Goal: Download file/media

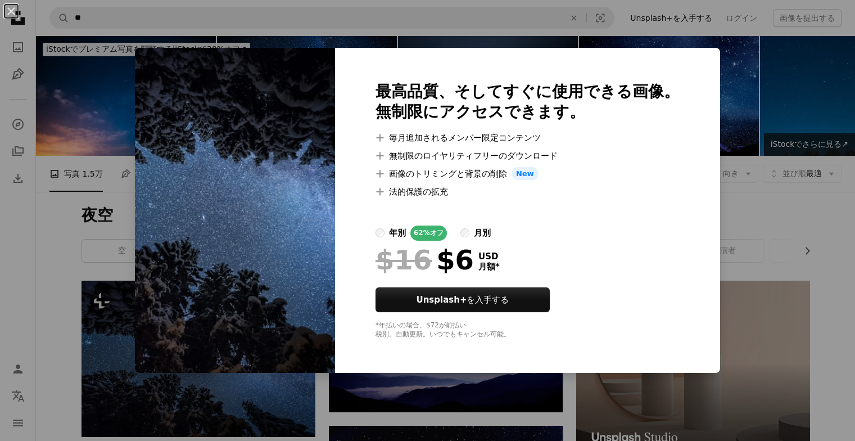
scroll to position [169, 0]
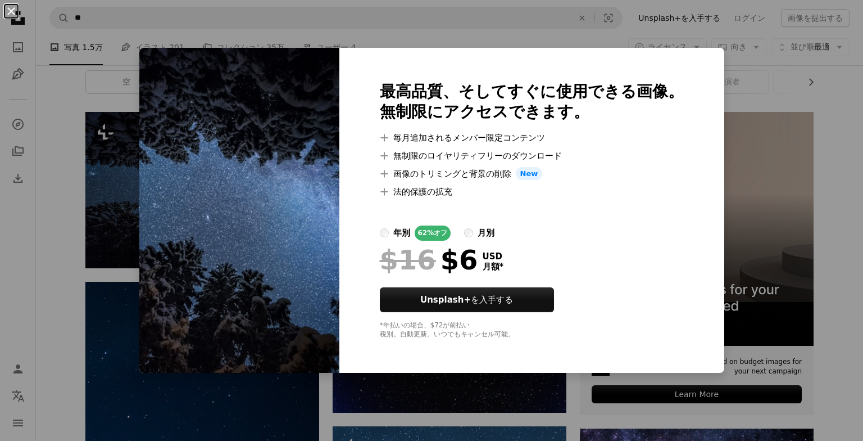
click at [12, 16] on button "An X shape" at bounding box center [10, 10] width 13 height 13
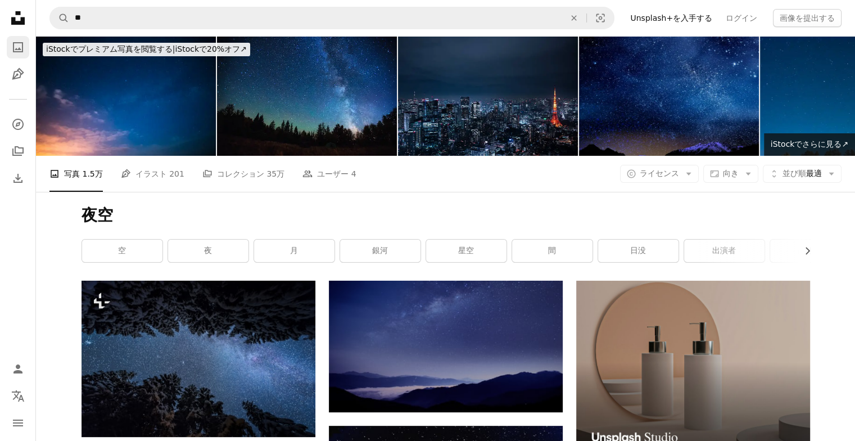
click at [16, 49] on icon "写真" at bounding box center [18, 47] width 10 height 10
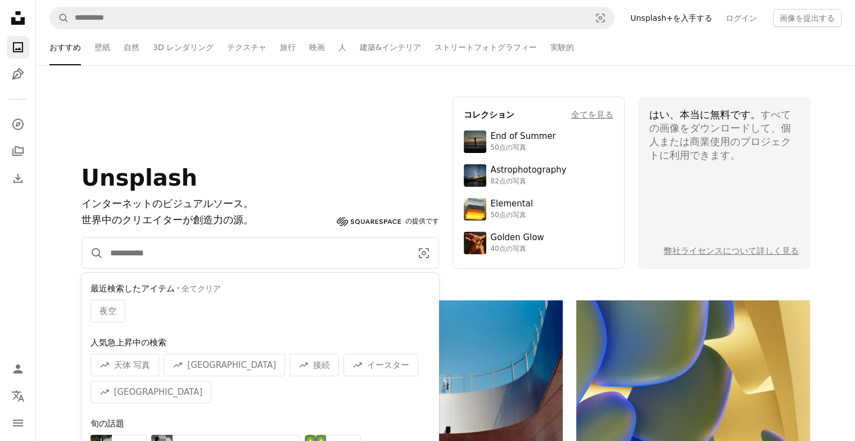
click at [259, 252] on input "サイト内でビジュアルを探す" at bounding box center [256, 253] width 306 height 30
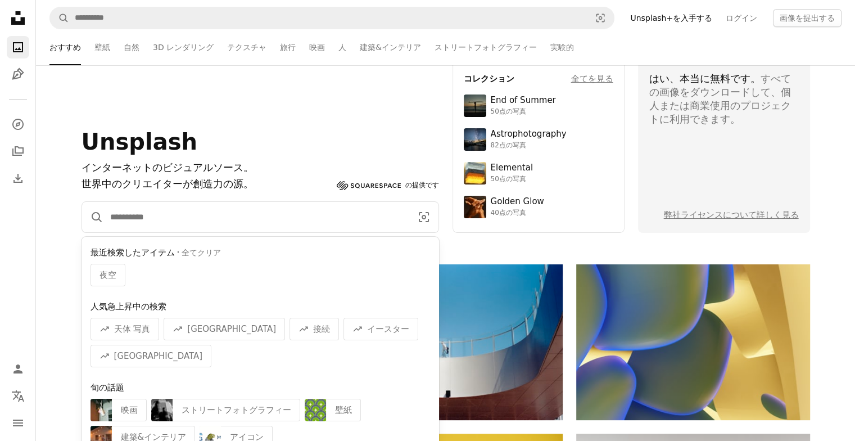
scroll to position [56, 0]
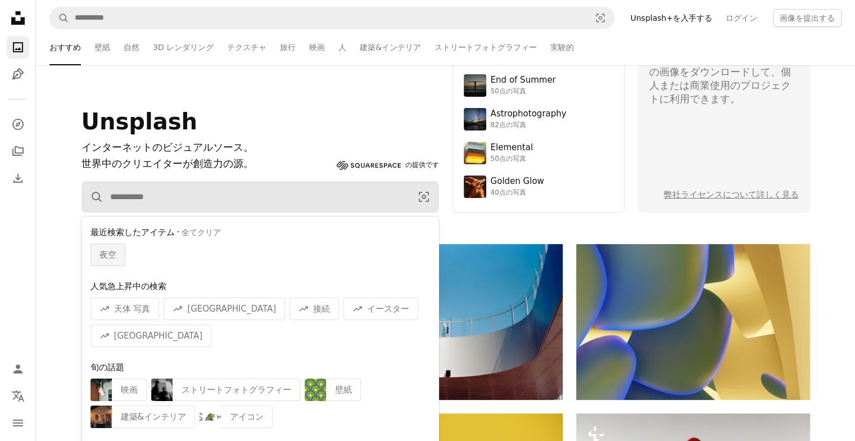
click at [96, 250] on div "夜空" at bounding box center [108, 254] width 35 height 22
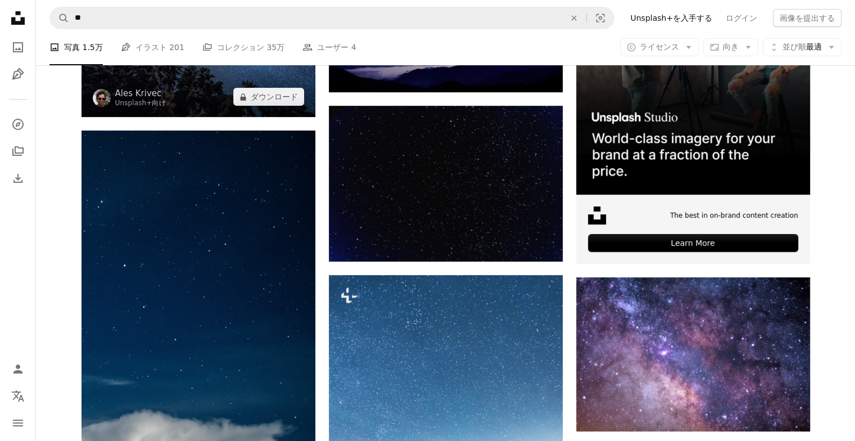
scroll to position [169, 0]
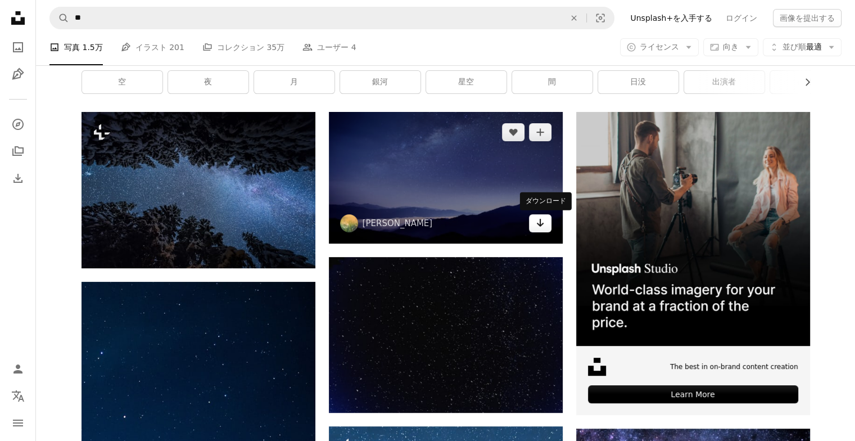
click at [536, 228] on icon "Arrow pointing down" at bounding box center [540, 222] width 9 height 13
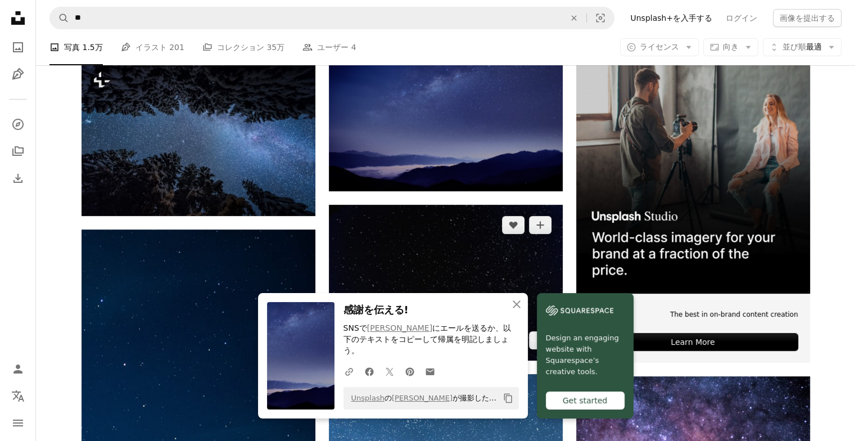
scroll to position [281, 0]
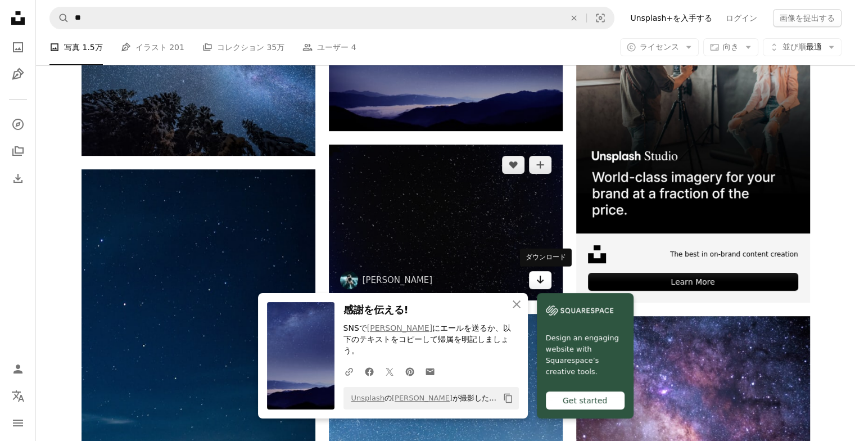
click at [534, 279] on link "Arrow pointing down" at bounding box center [540, 280] width 22 height 18
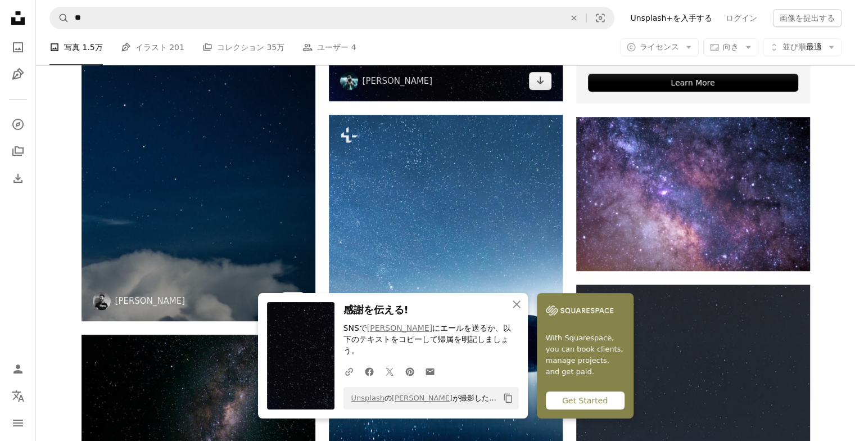
scroll to position [506, 0]
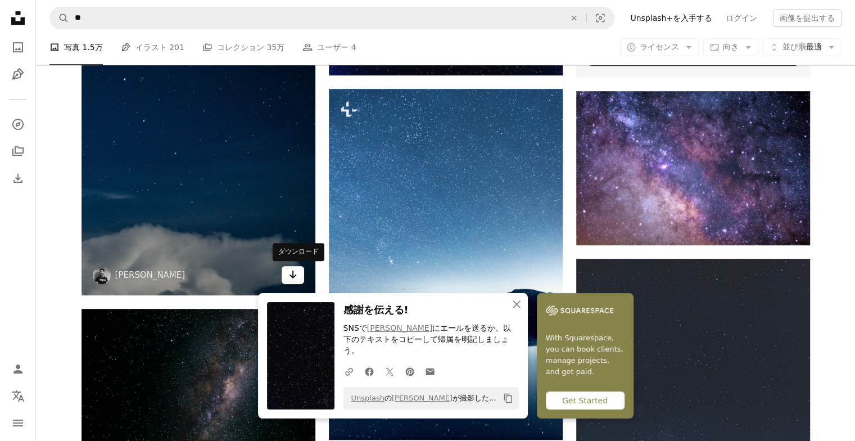
click at [292, 273] on icon "Arrow pointing down" at bounding box center [292, 274] width 9 height 13
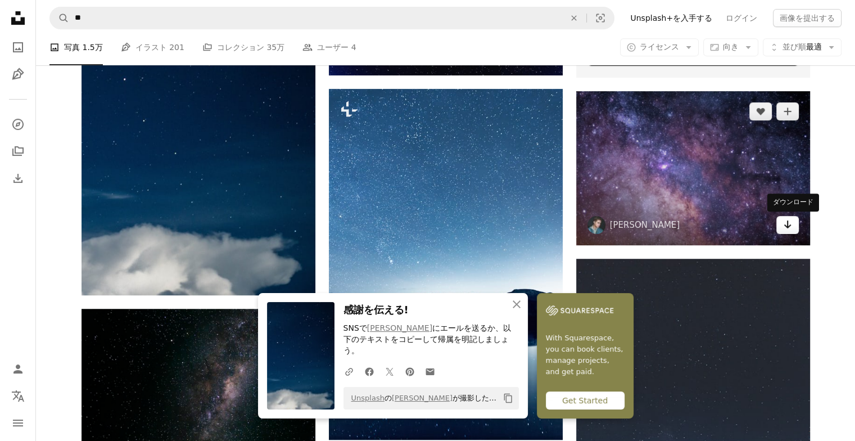
click at [783, 229] on icon "Arrow pointing down" at bounding box center [787, 224] width 9 height 13
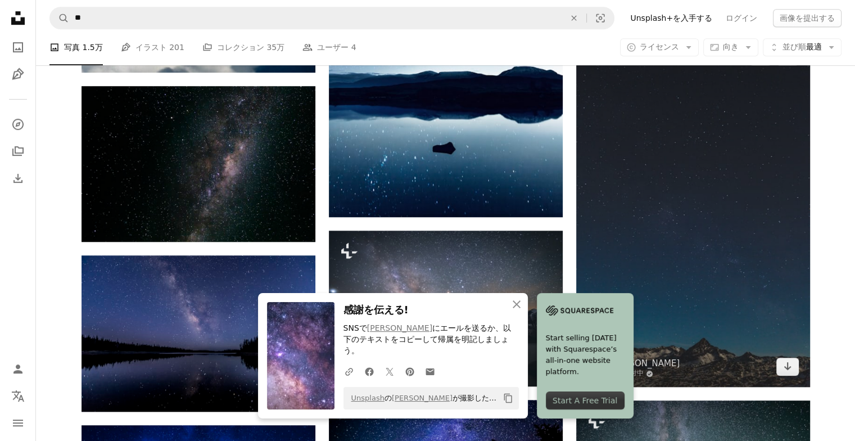
scroll to position [731, 0]
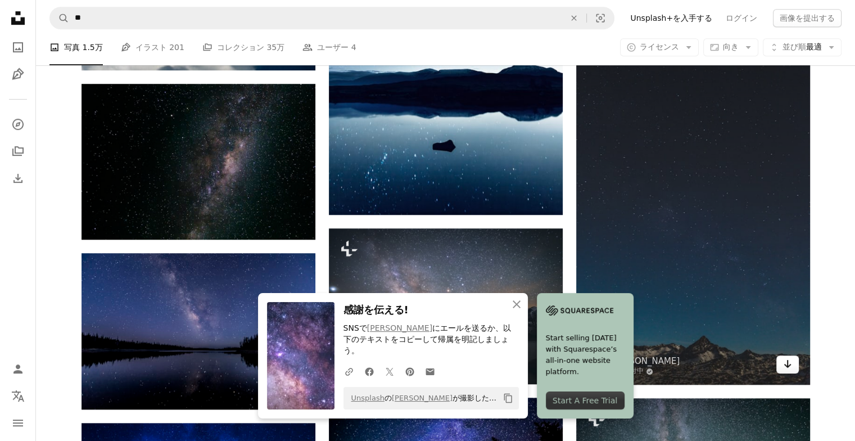
click at [783, 369] on icon "Arrow pointing down" at bounding box center [787, 363] width 9 height 13
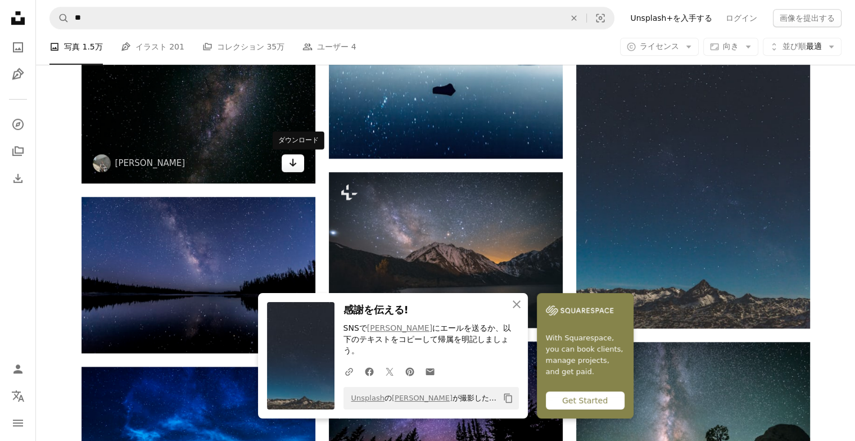
click at [295, 164] on icon "Arrow pointing down" at bounding box center [292, 162] width 9 height 13
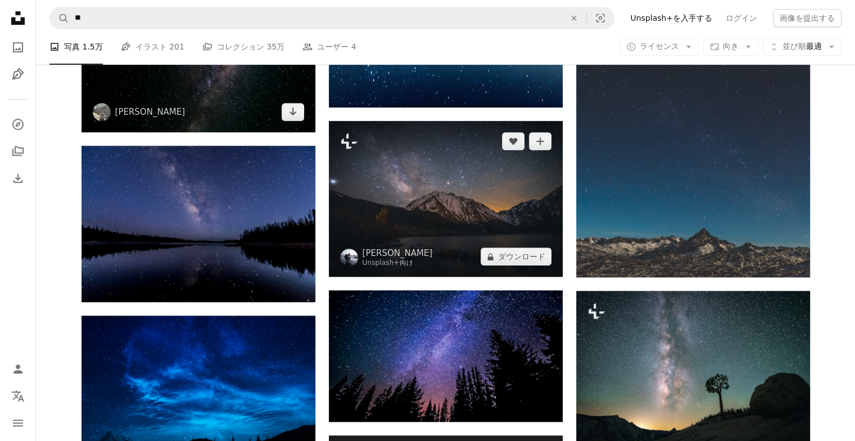
scroll to position [899, 0]
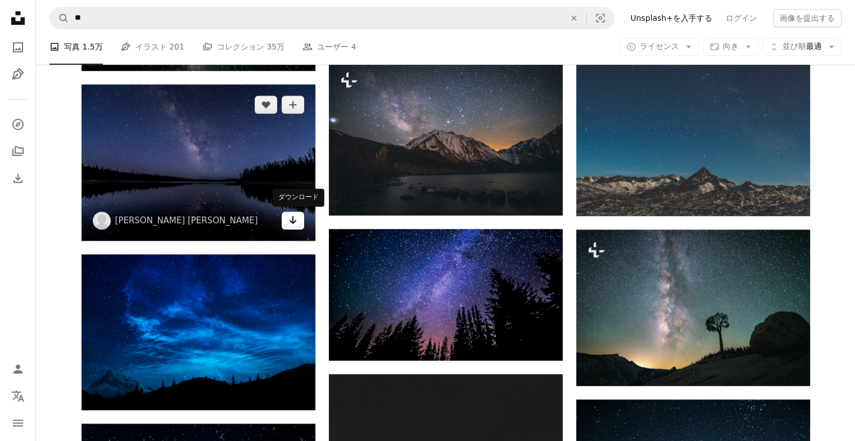
click at [294, 225] on icon "Arrow pointing down" at bounding box center [292, 219] width 9 height 13
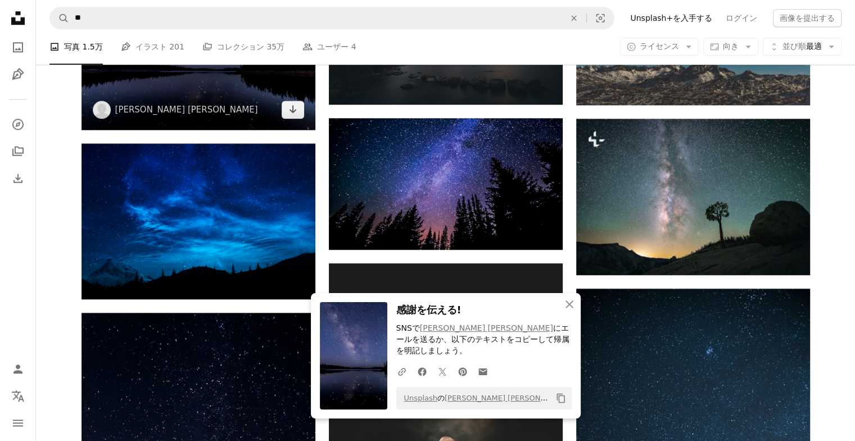
scroll to position [1012, 0]
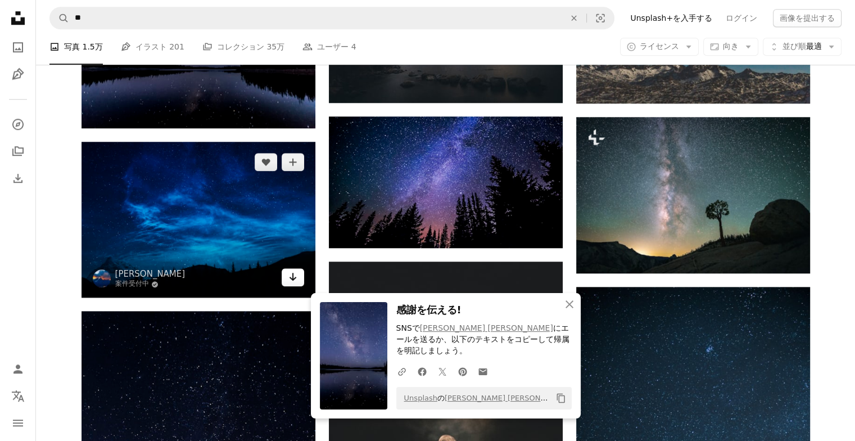
click at [297, 281] on link "Arrow pointing down" at bounding box center [293, 277] width 22 height 18
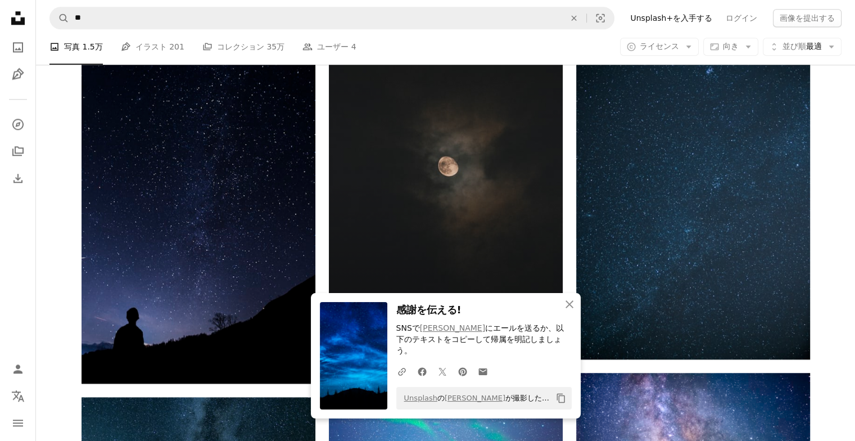
scroll to position [1349, 0]
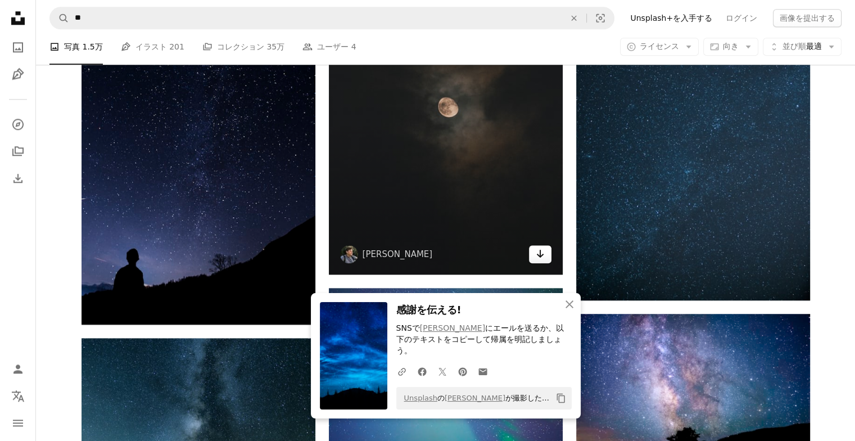
click at [539, 248] on icon "Arrow pointing down" at bounding box center [540, 253] width 9 height 13
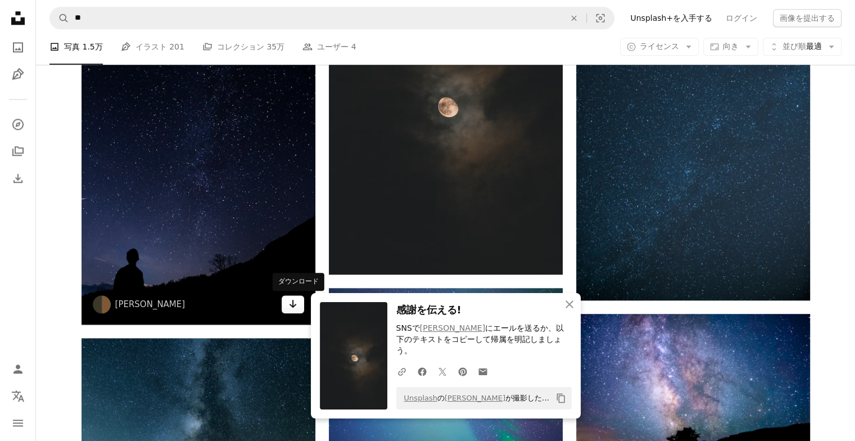
click at [292, 303] on icon "Arrow pointing down" at bounding box center [292, 303] width 9 height 13
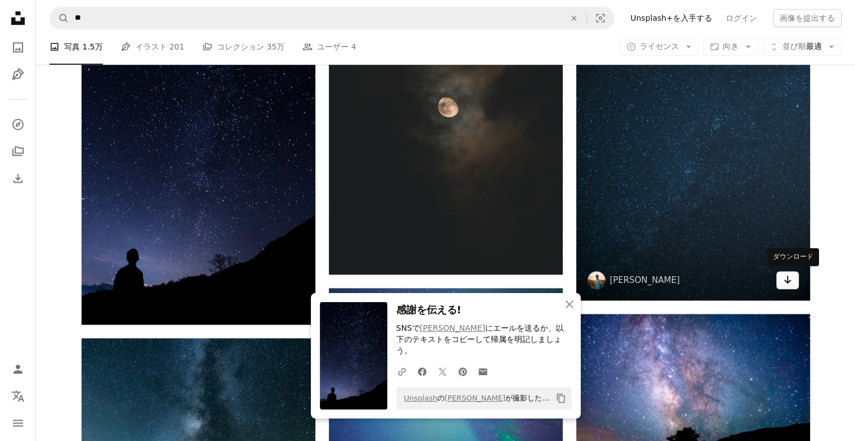
click at [780, 282] on link "Arrow pointing down" at bounding box center [787, 280] width 22 height 18
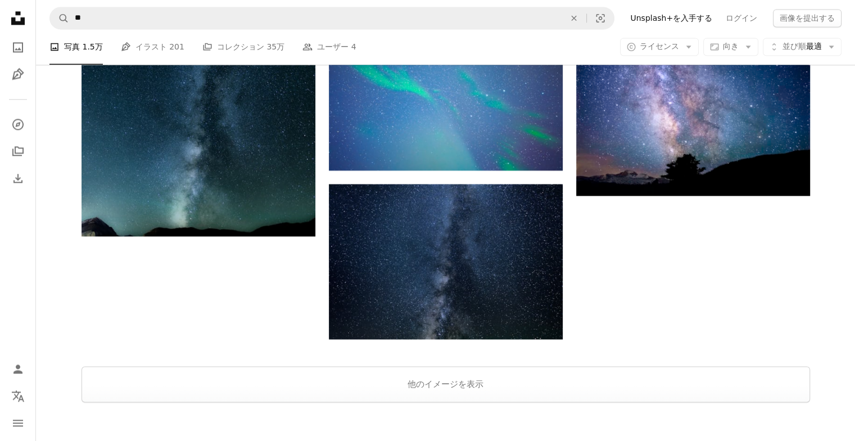
scroll to position [1630, 0]
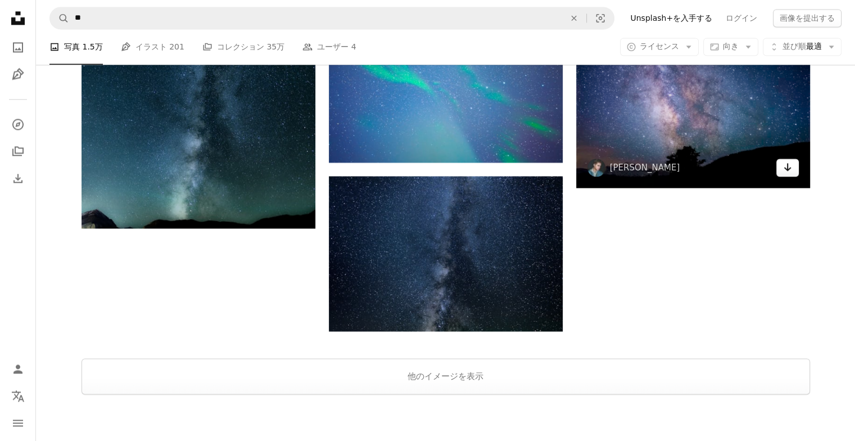
click at [785, 172] on icon "Arrow pointing down" at bounding box center [787, 166] width 9 height 13
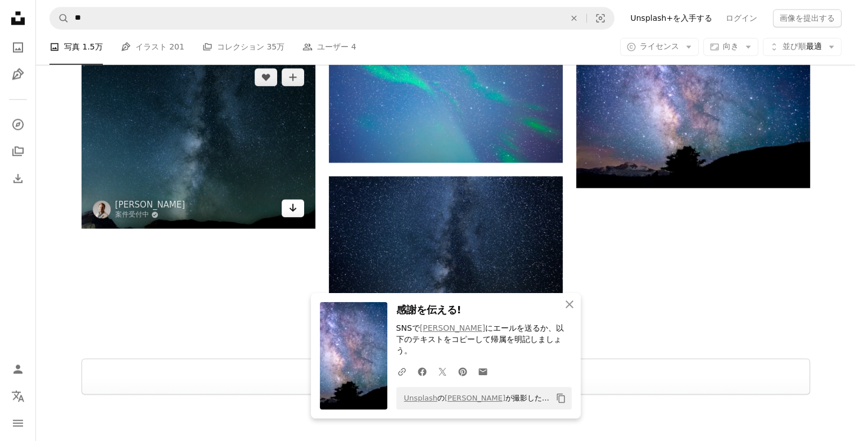
click at [295, 207] on icon "ダウンロード" at bounding box center [292, 207] width 7 height 8
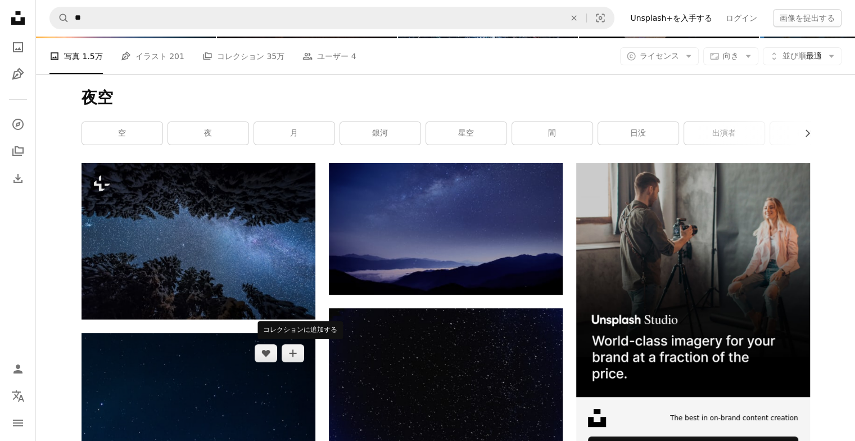
scroll to position [0, 0]
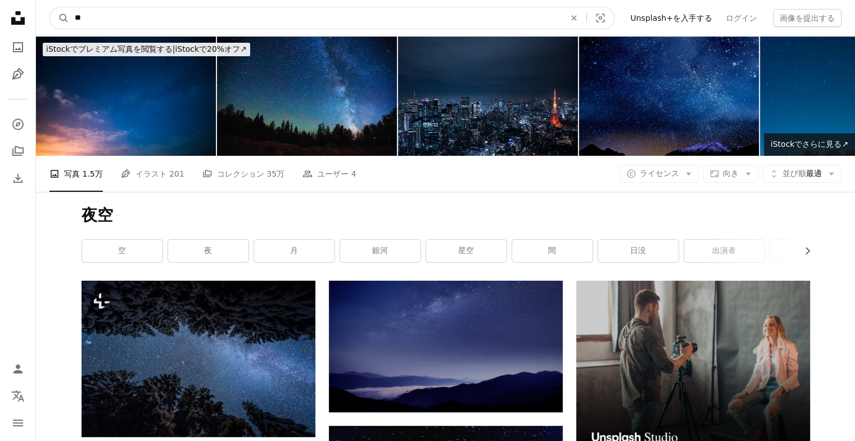
click at [277, 18] on input "**" at bounding box center [315, 17] width 492 height 21
type input "*"
click button "A magnifying glass" at bounding box center [59, 17] width 19 height 21
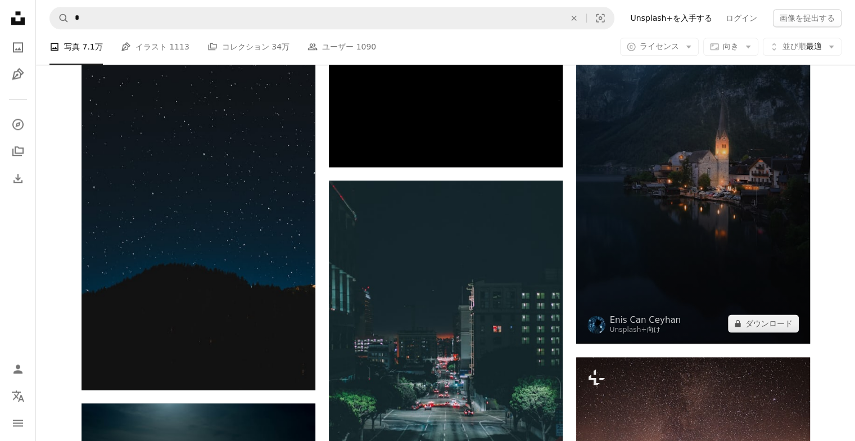
scroll to position [1574, 0]
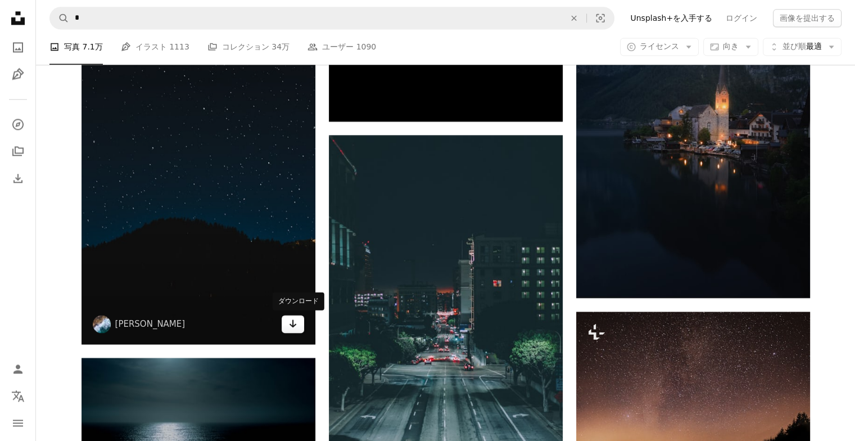
click at [291, 323] on icon "Arrow pointing down" at bounding box center [292, 322] width 9 height 13
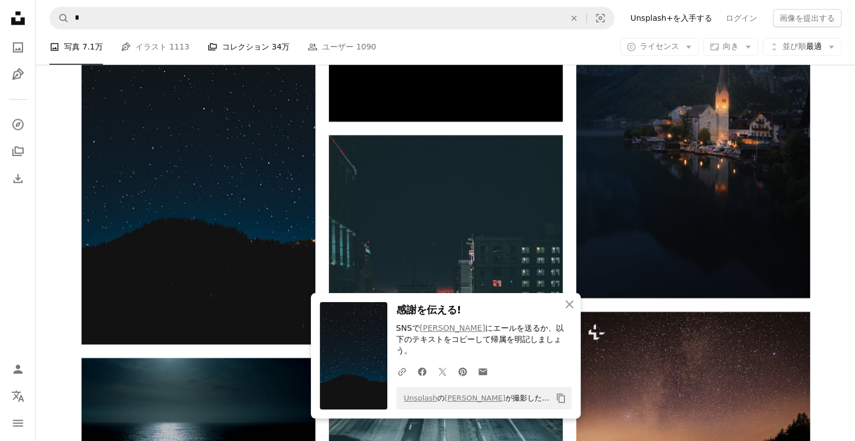
click at [272, 44] on span "34万" at bounding box center [281, 47] width 18 height 12
